Goal: Task Accomplishment & Management: Use online tool/utility

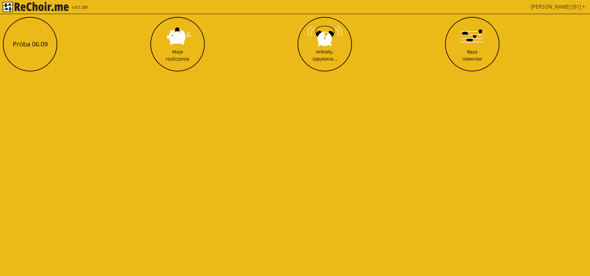
click at [562, 8] on link "[PERSON_NAME] [B1]" at bounding box center [557, 6] width 59 height 13
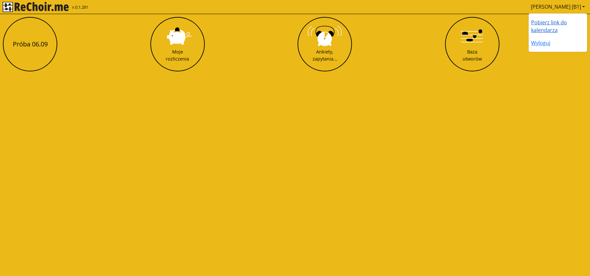
click at [554, 21] on link "Pobierz link do kalendarza" at bounding box center [549, 26] width 36 height 15
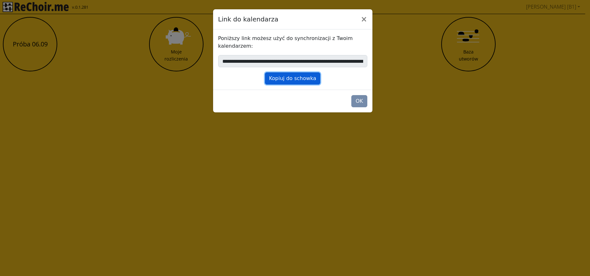
click at [292, 78] on button "Kopiuj do schowka" at bounding box center [293, 78] width 56 height 12
click at [356, 101] on button "OK" at bounding box center [359, 101] width 16 height 12
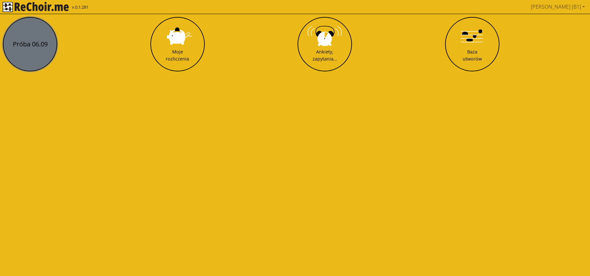
click at [37, 47] on button "Próba 06.09" at bounding box center [30, 44] width 54 height 54
